Goal: Task Accomplishment & Management: Manage account settings

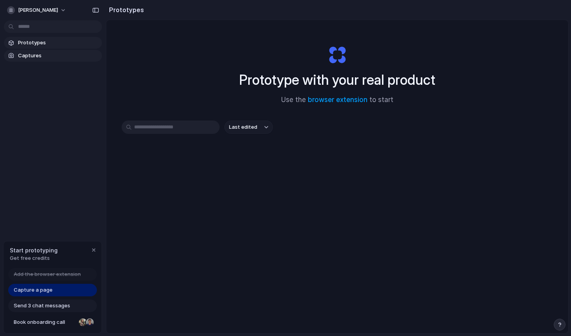
click at [33, 57] on span "Captures" at bounding box center [58, 56] width 81 height 8
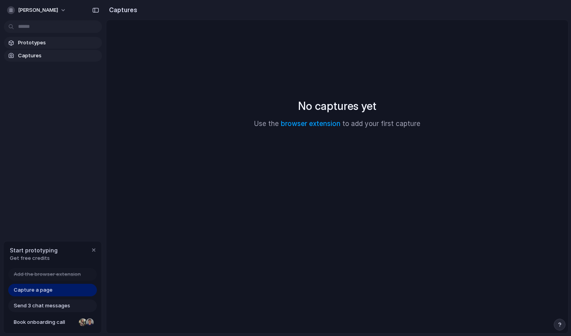
click at [44, 42] on span "Prototypes" at bounding box center [58, 43] width 81 height 8
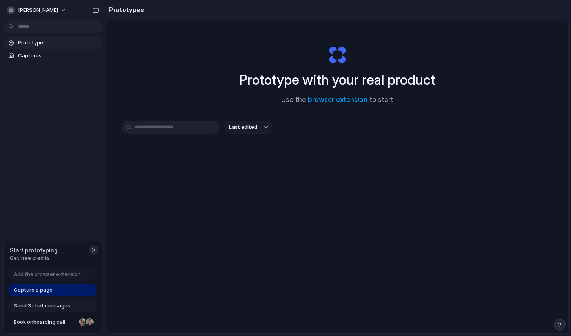
click at [93, 250] on div "button" at bounding box center [94, 250] width 6 height 6
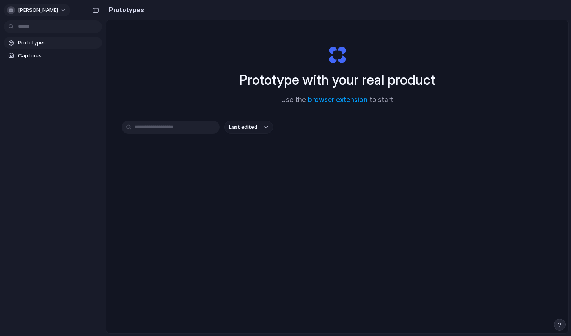
click at [58, 7] on span "jose-ramon-perez-aguera" at bounding box center [38, 10] width 40 height 8
click at [37, 65] on span "Sign out" at bounding box center [28, 66] width 21 height 8
